Goal: Obtain resource: Obtain resource

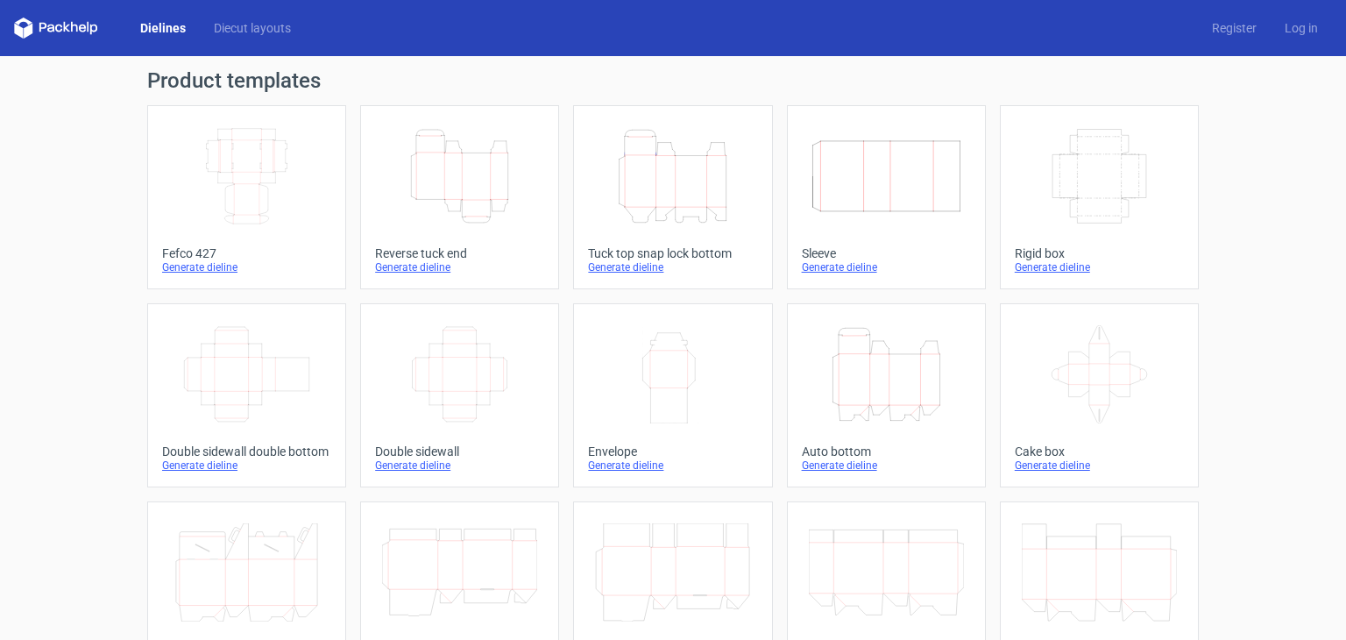
click at [788, 197] on link "Width Depth Height Sleeve Generate dieline" at bounding box center [886, 197] width 199 height 184
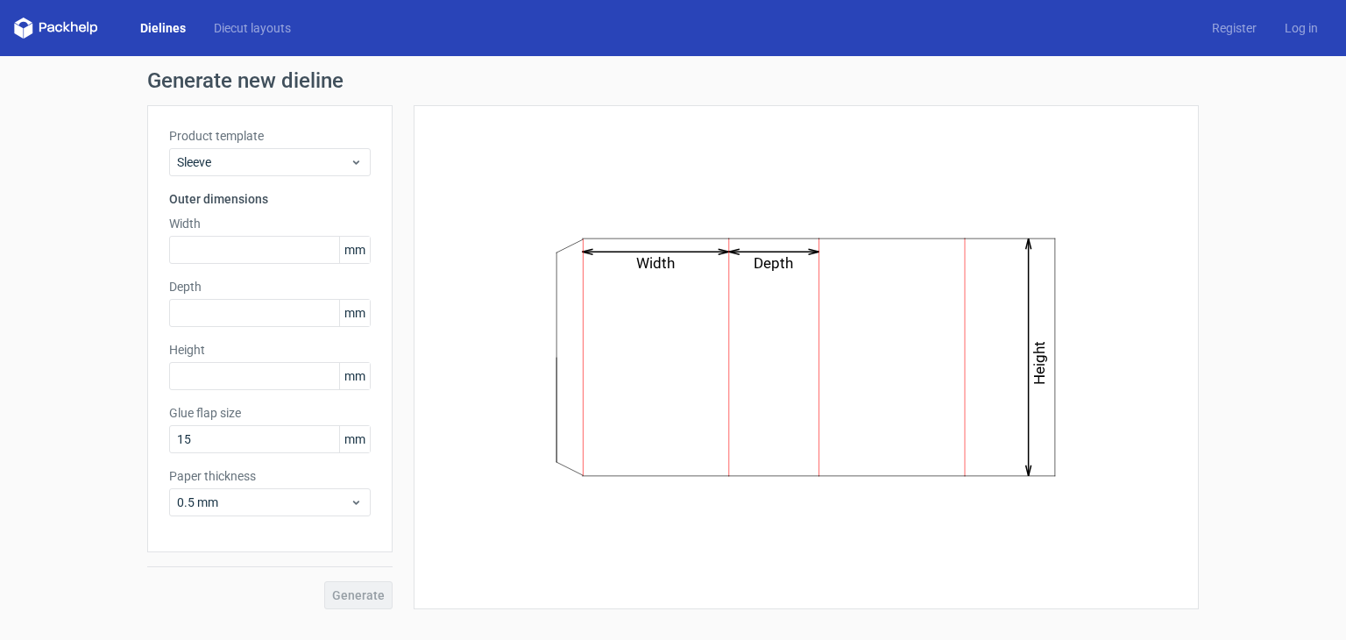
click at [171, 25] on link "Dielines" at bounding box center [163, 28] width 74 height 18
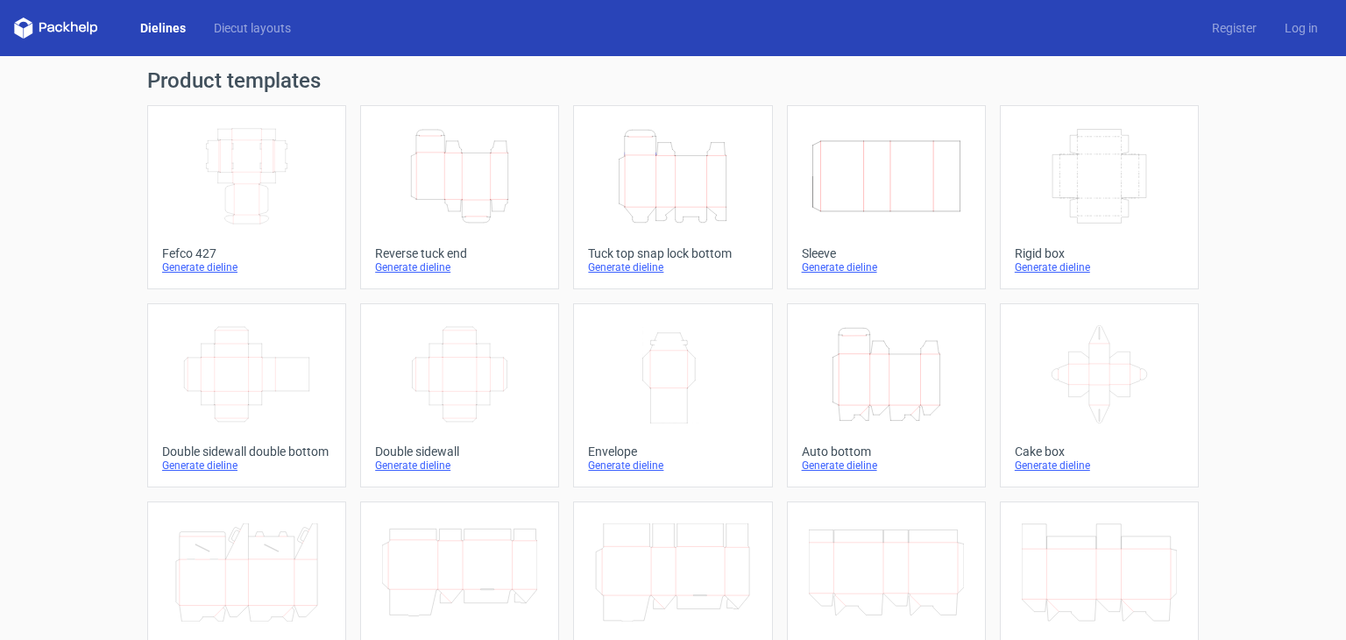
click at [890, 405] on icon "Height Depth Width" at bounding box center [886, 374] width 155 height 98
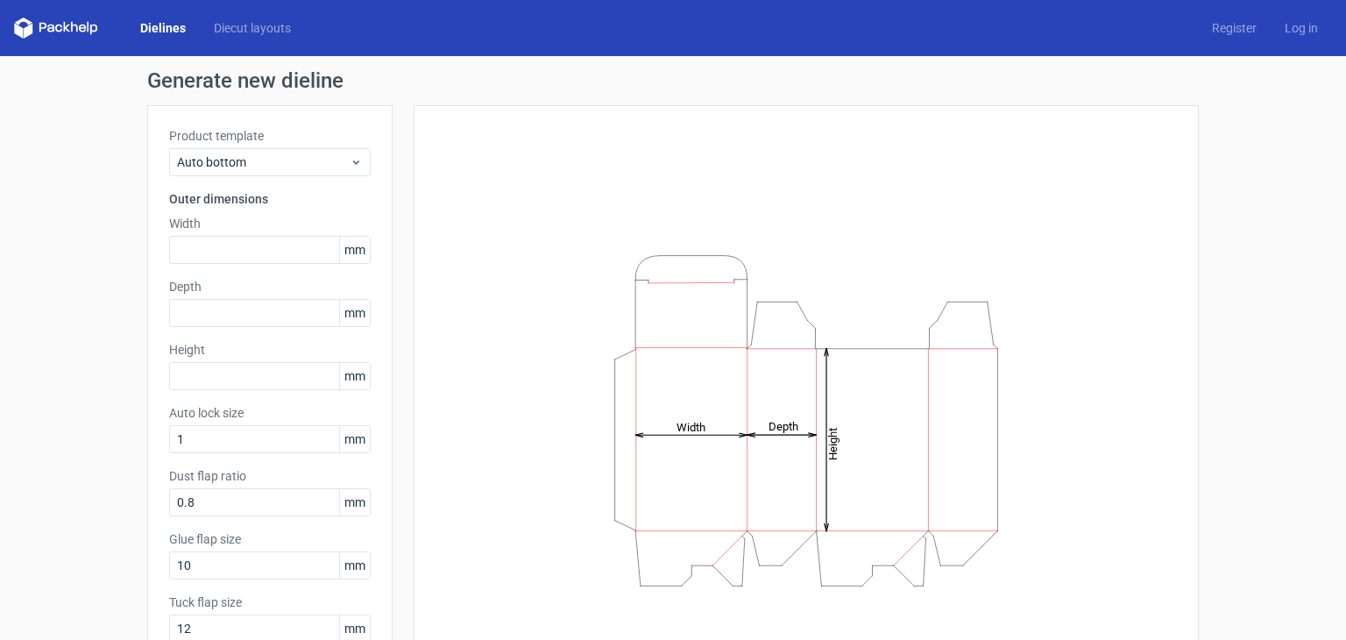
click at [181, 31] on link "Dielines" at bounding box center [163, 28] width 74 height 18
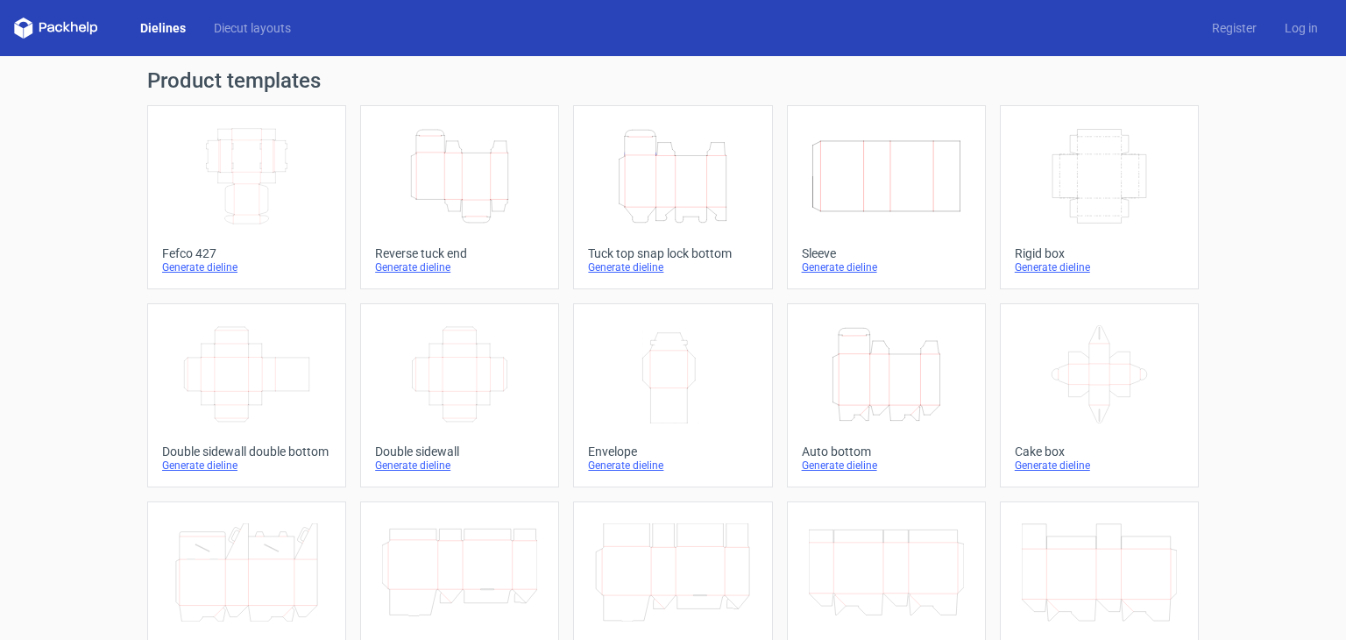
click at [609, 219] on icon "Height Depth Width" at bounding box center [672, 176] width 155 height 98
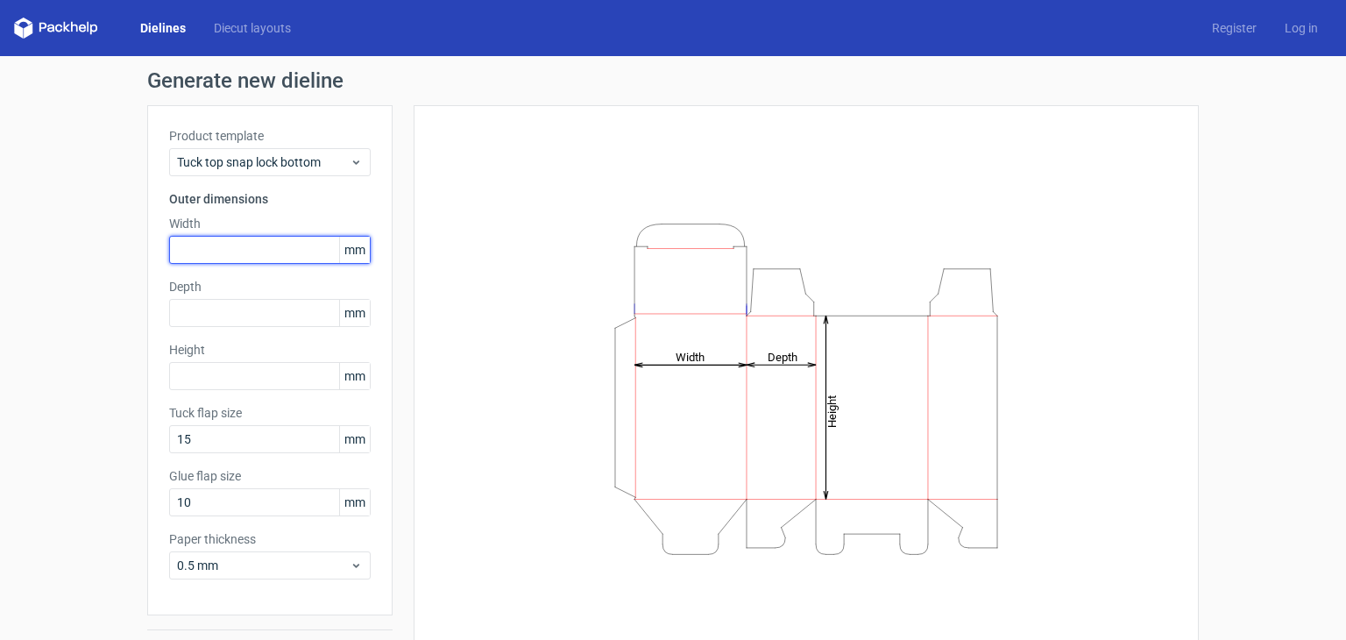
click at [276, 261] on input "text" at bounding box center [270, 250] width 202 height 28
type input "170"
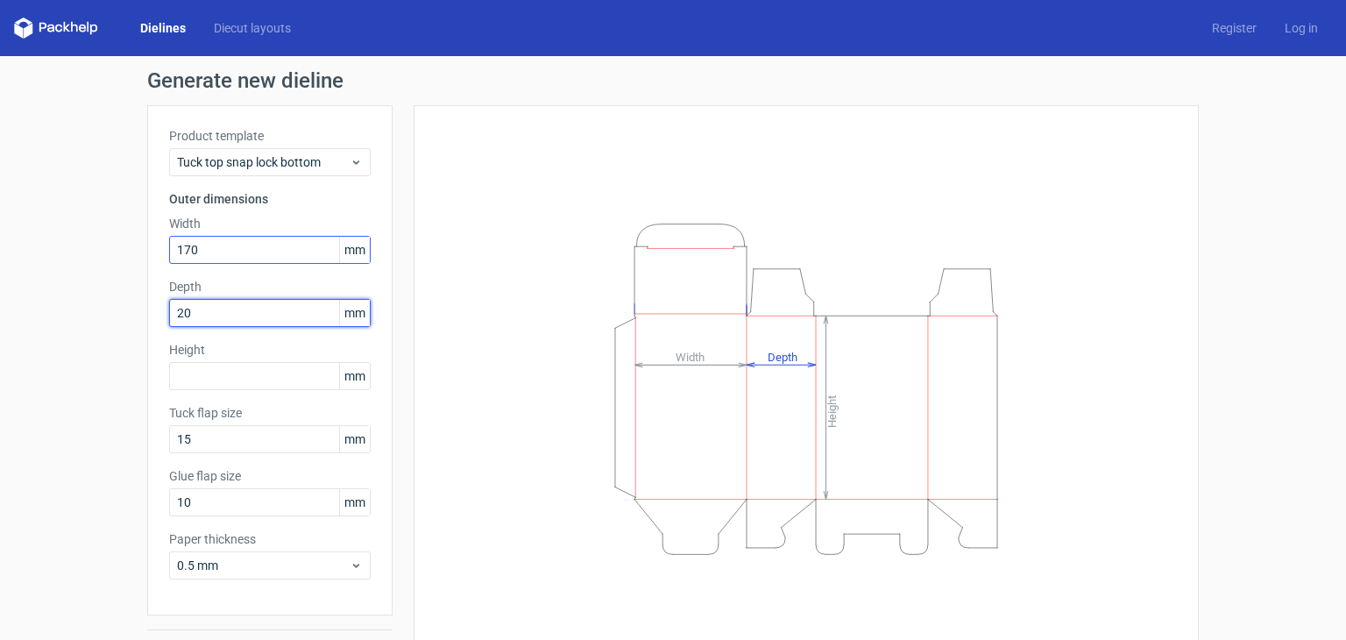
type input "20"
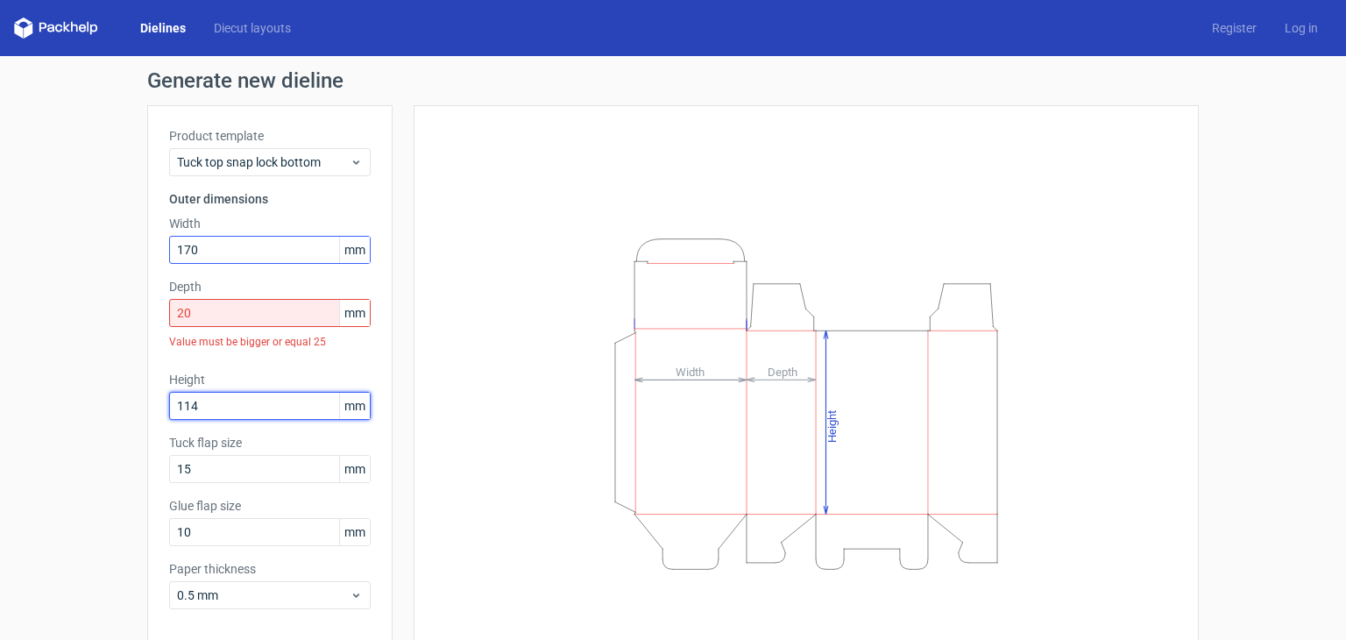
type input "114"
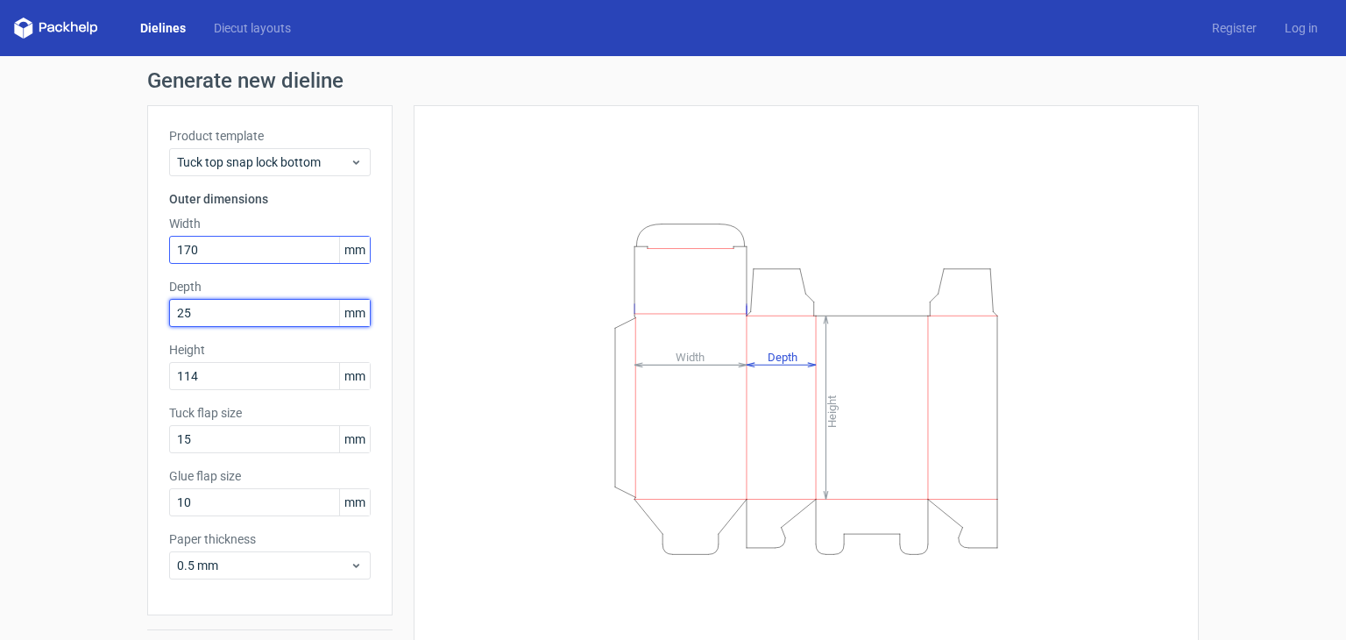
type input "25"
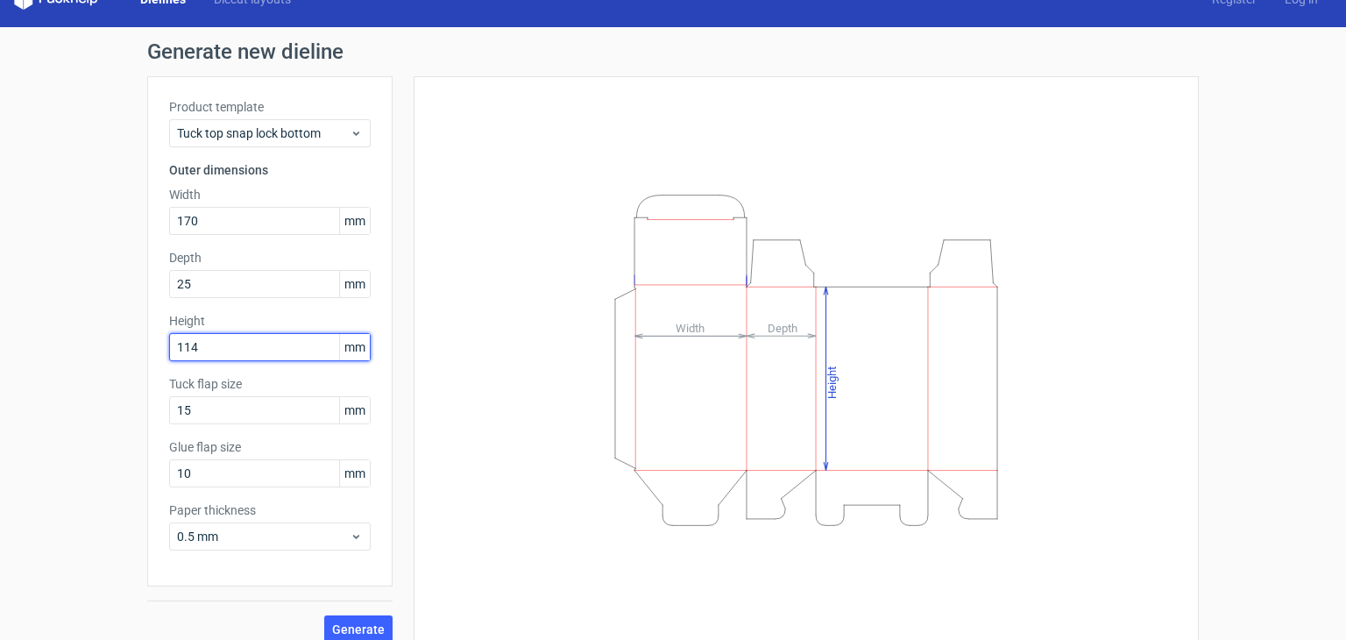
scroll to position [46, 0]
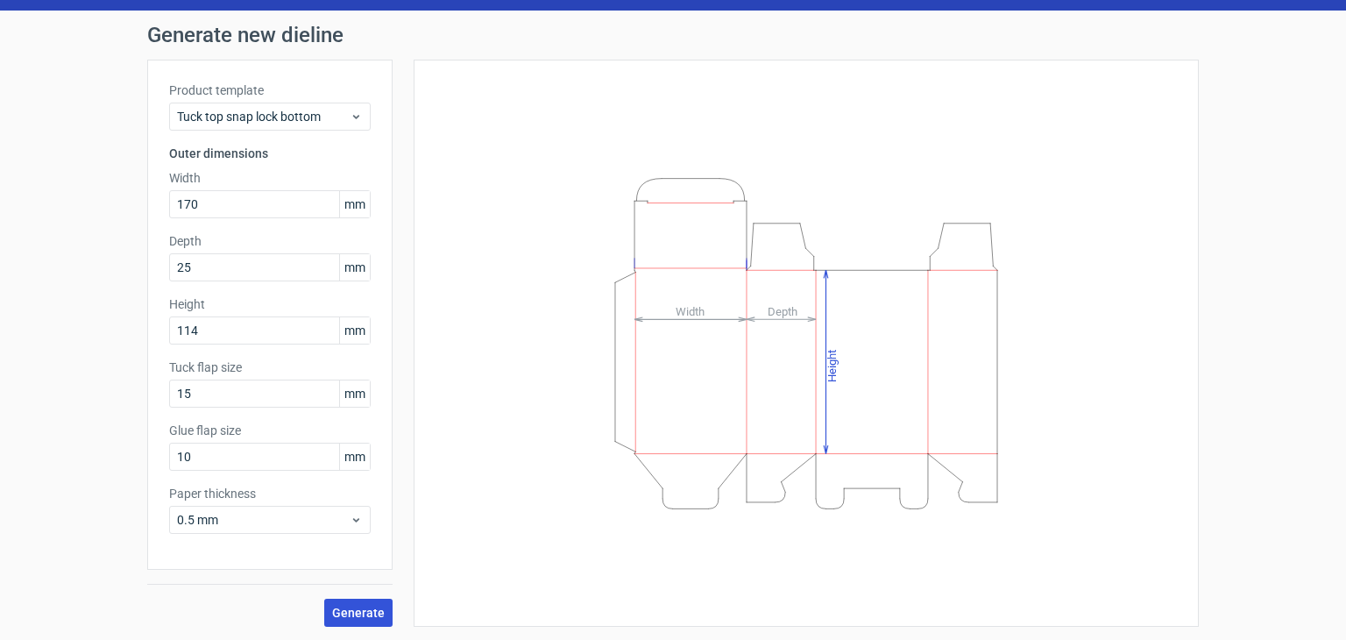
click at [348, 607] on span "Generate" at bounding box center [358, 613] width 53 height 12
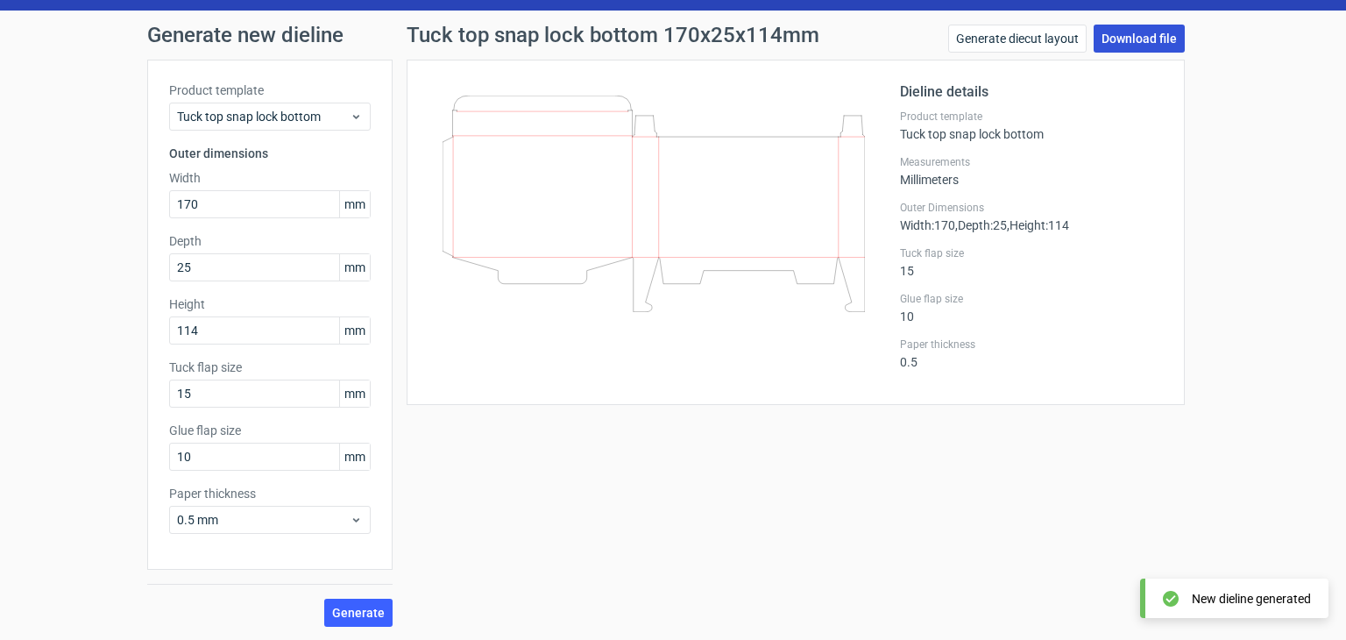
click at [1119, 45] on link "Download file" at bounding box center [1139, 39] width 91 height 28
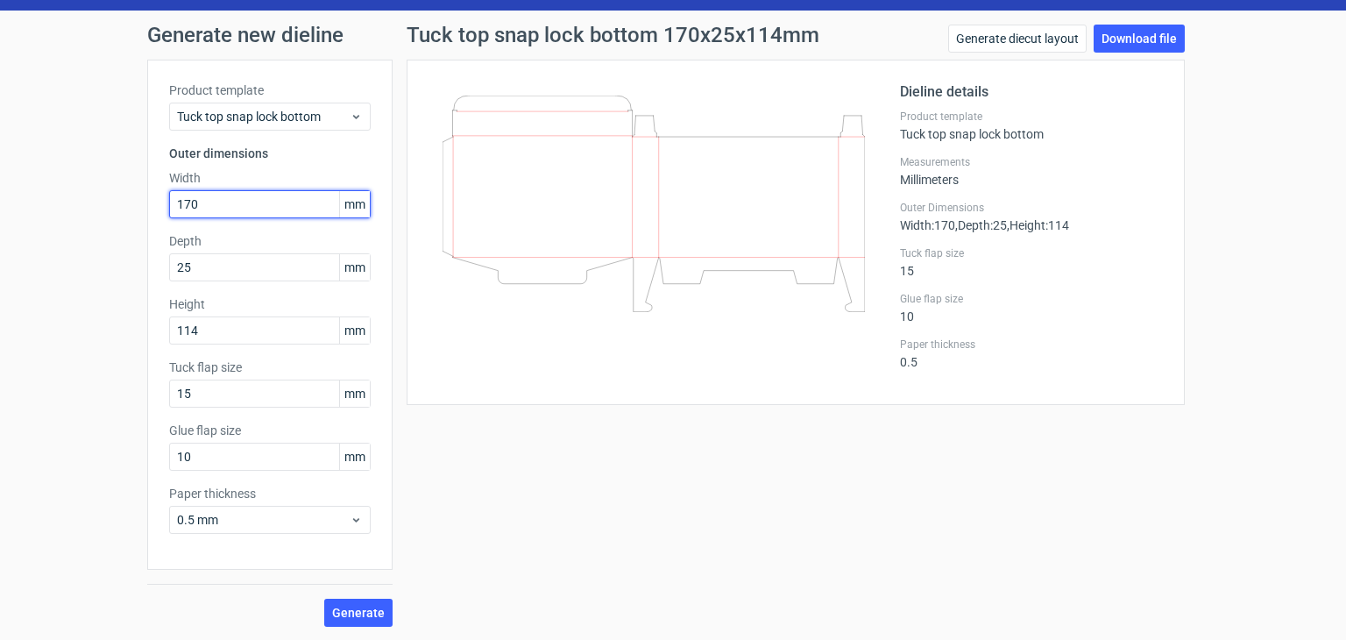
drag, startPoint x: 210, startPoint y: 204, endPoint x: 0, endPoint y: 200, distance: 210.4
click at [0, 202] on div "Generate new dieline Product template Tuck top snap lock bottom Outer dimension…" at bounding box center [673, 326] width 1346 height 630
type input "102"
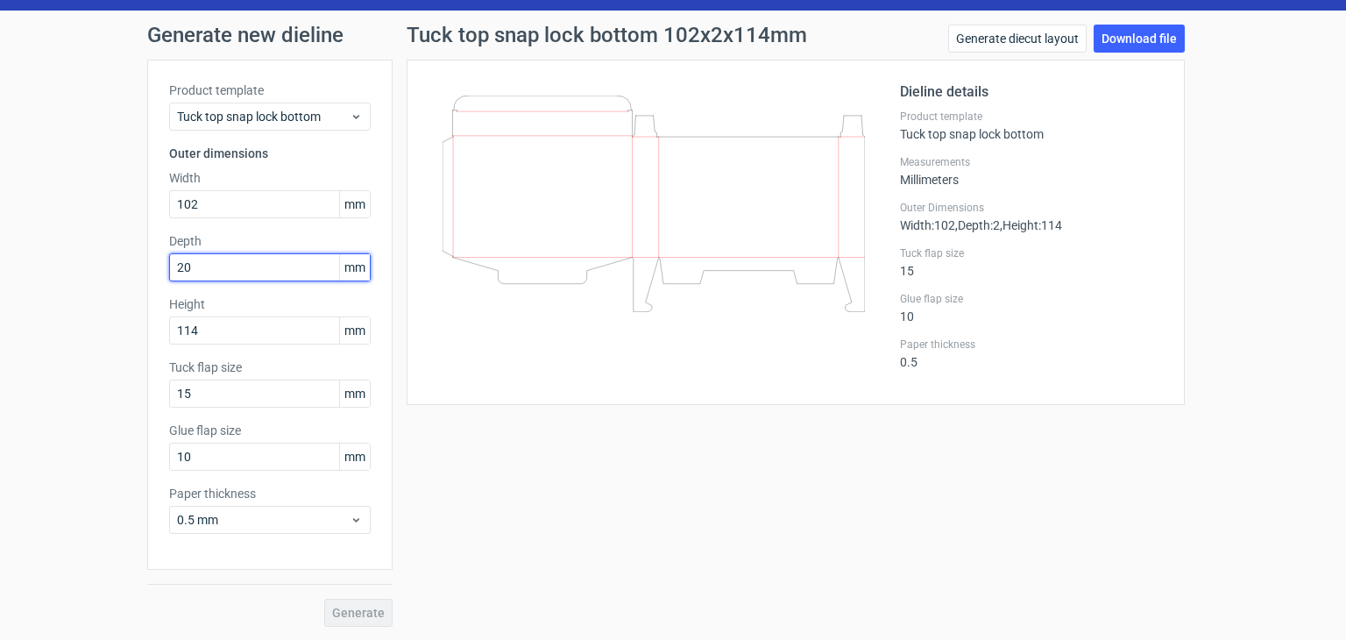
type input "20"
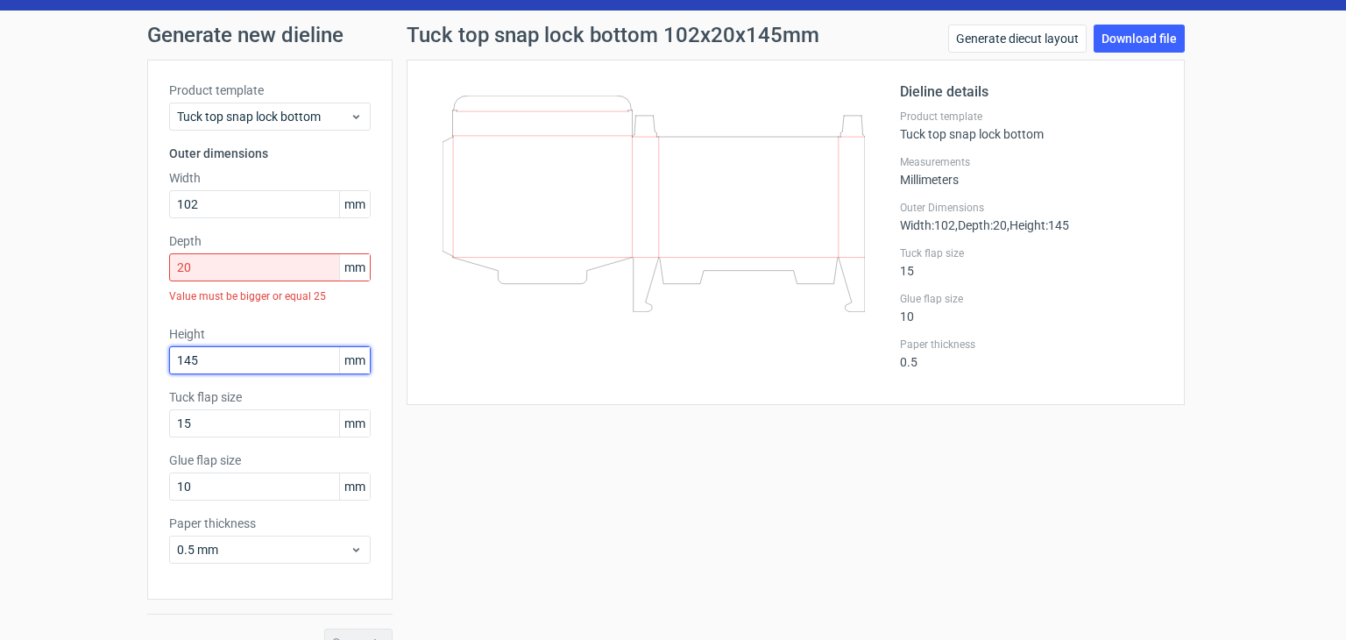
type input "145"
drag, startPoint x: 191, startPoint y: 260, endPoint x: 118, endPoint y: 256, distance: 72.9
click at [94, 261] on div "Generate new dieline Product template Tuck top snap lock bottom Outer dimension…" at bounding box center [673, 341] width 1346 height 660
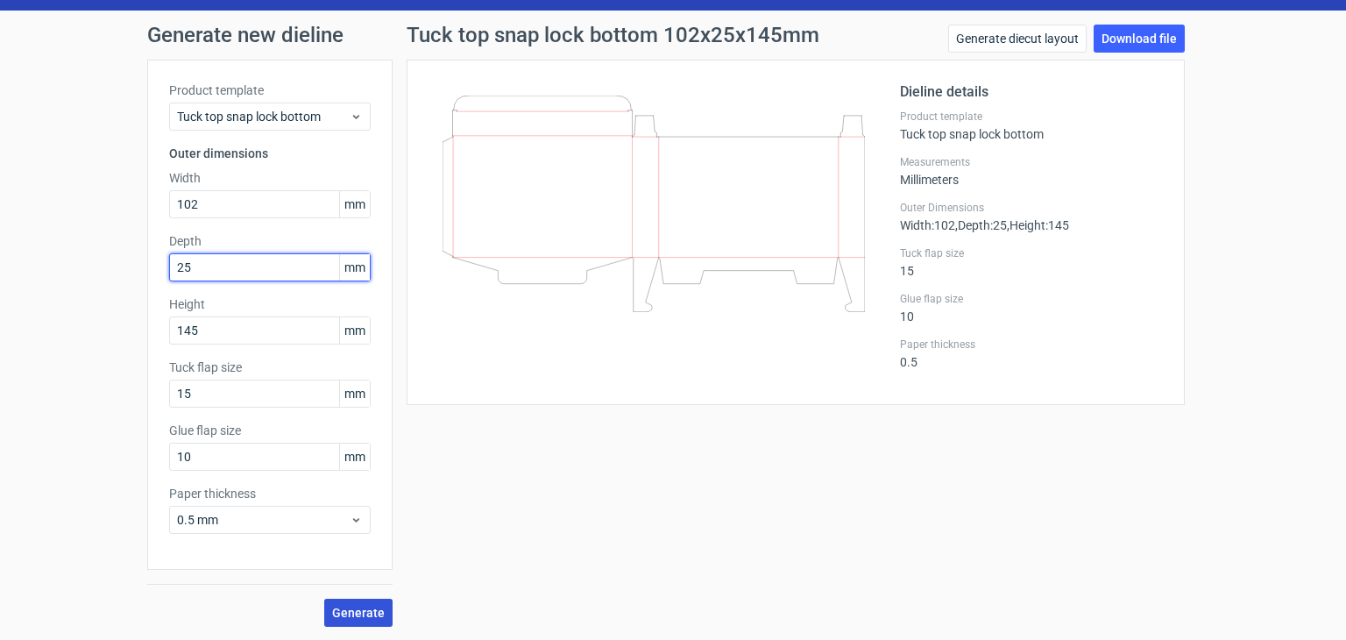
type input "25"
click at [351, 607] on span "Generate" at bounding box center [358, 613] width 53 height 12
click at [1126, 46] on link "Download file" at bounding box center [1139, 39] width 91 height 28
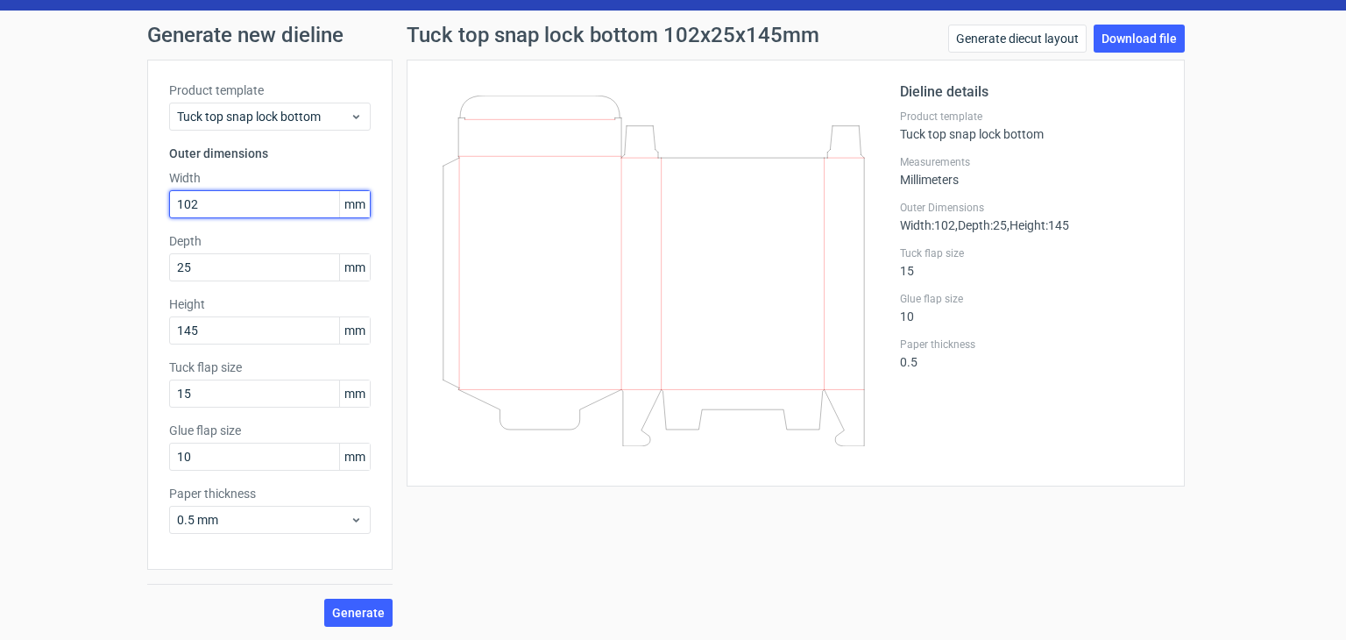
drag, startPoint x: 210, startPoint y: 197, endPoint x: 0, endPoint y: 153, distance: 214.9
click at [0, 178] on div "Generate new dieline Product template Tuck top snap lock bottom Outer dimension…" at bounding box center [673, 326] width 1346 height 630
type input "148"
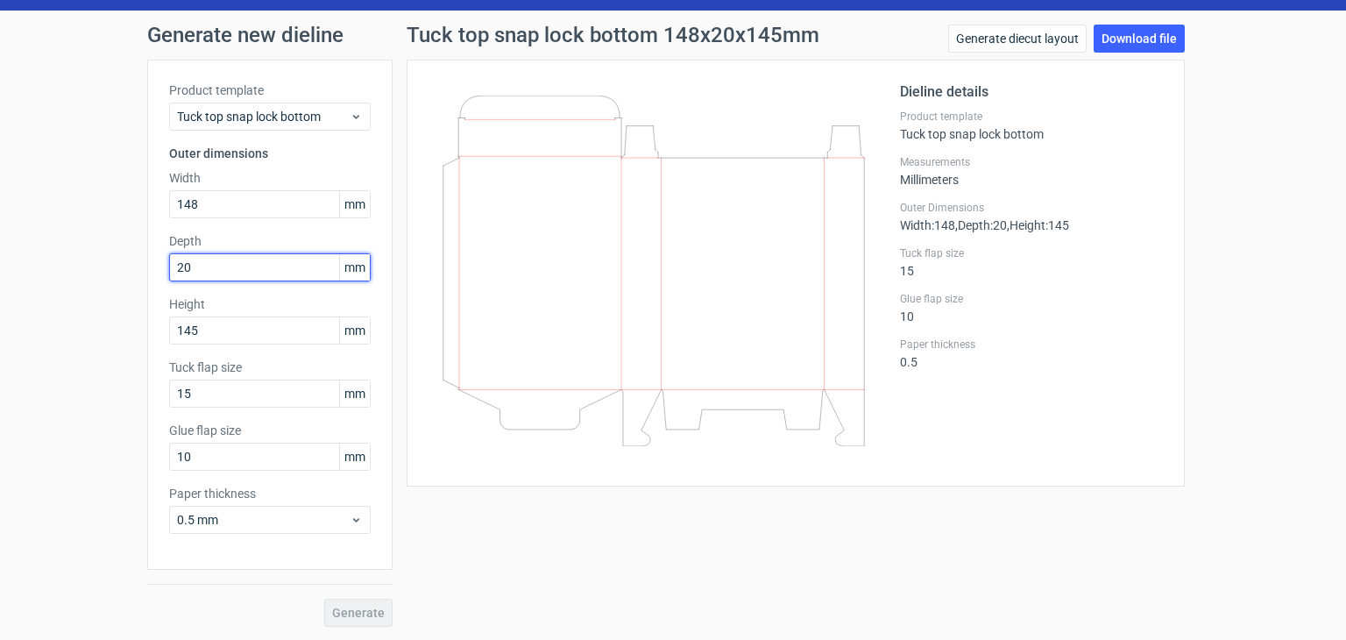
type input "20"
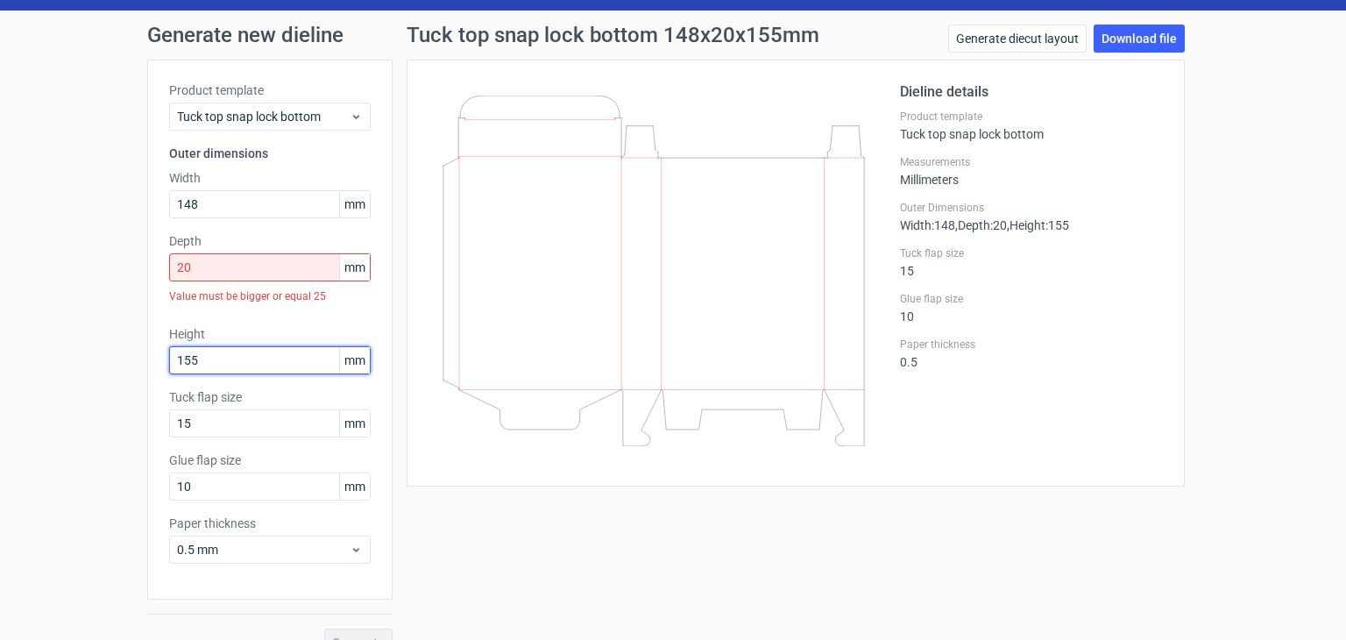
type input "155"
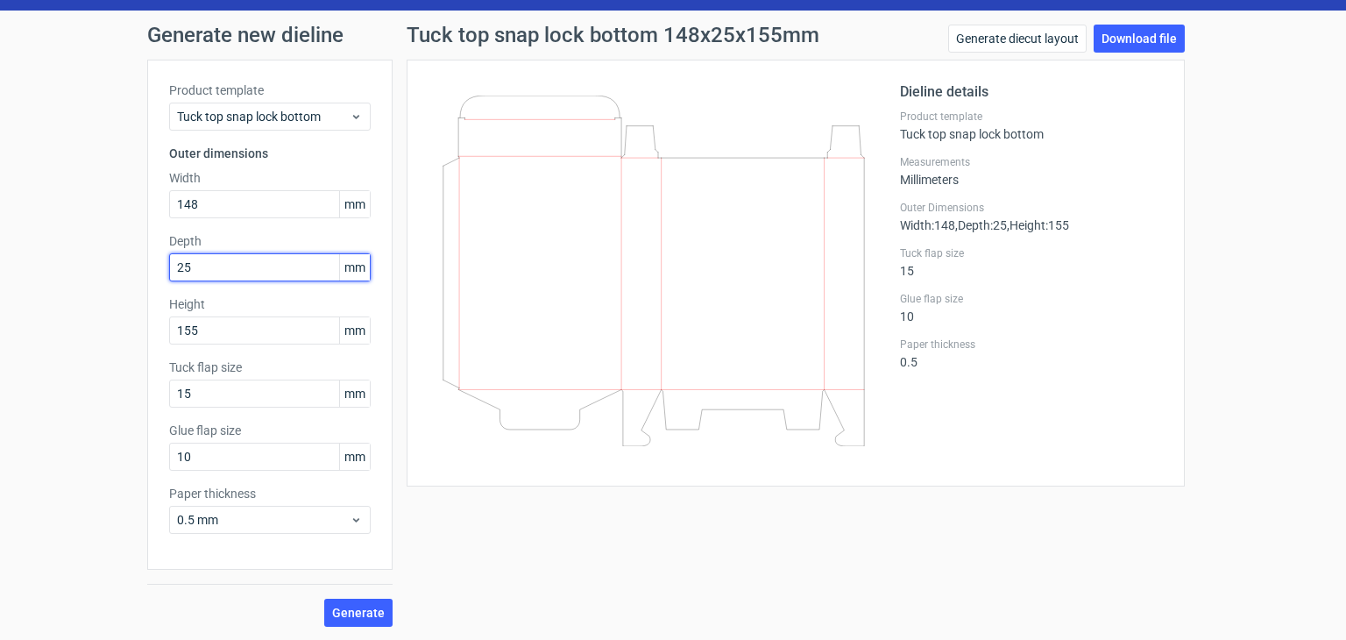
type input "25"
click at [350, 609] on span "Generate" at bounding box center [358, 613] width 53 height 12
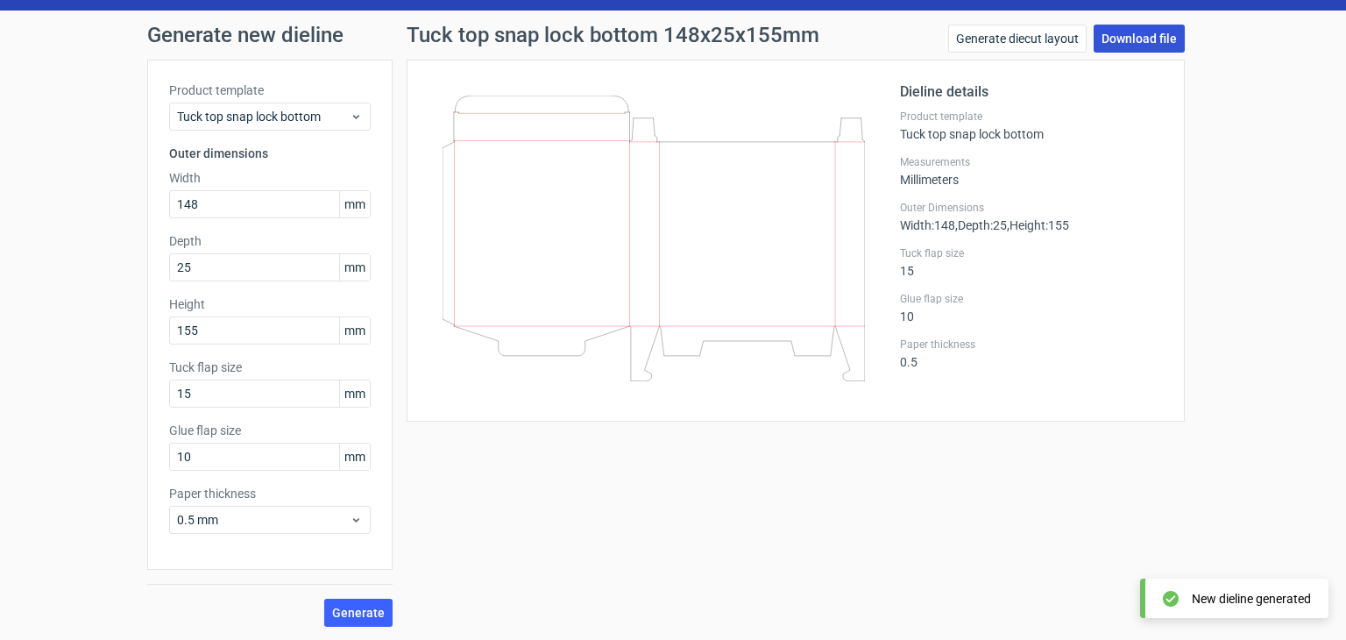
click at [1132, 46] on link "Download file" at bounding box center [1139, 39] width 91 height 28
